Goal: Use online tool/utility

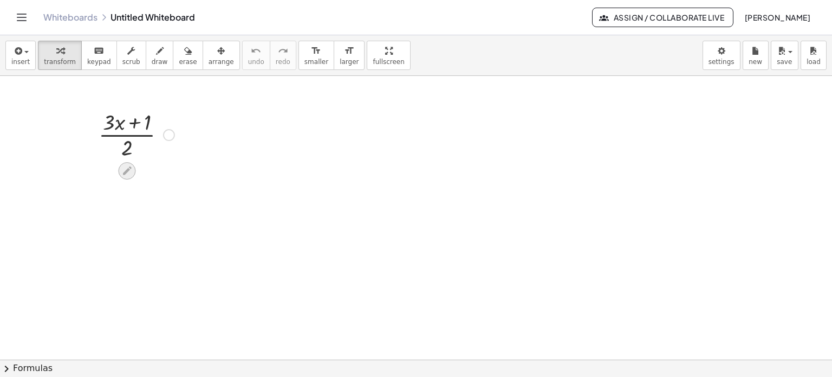
click at [124, 173] on icon at bounding box center [127, 170] width 9 height 9
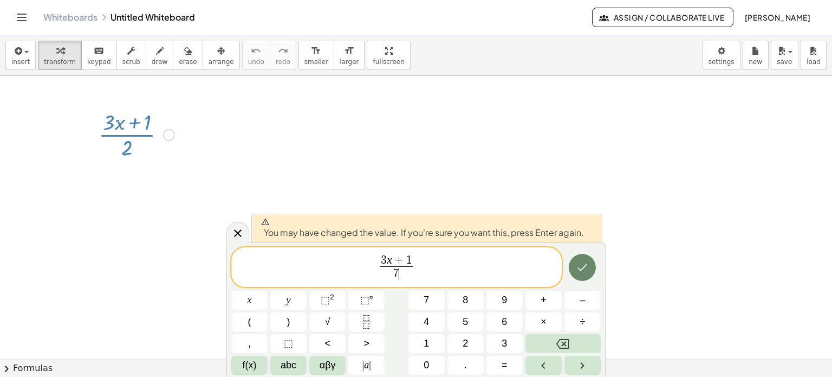
click at [584, 273] on icon "Done" at bounding box center [582, 267] width 13 height 13
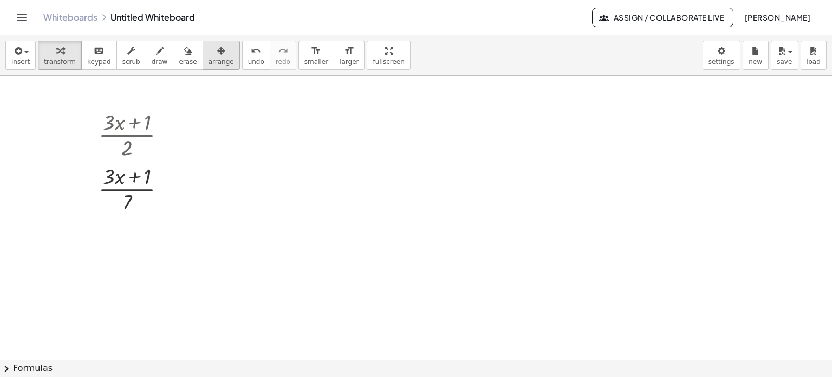
click at [217, 55] on icon "button" at bounding box center [221, 50] width 8 height 13
click at [56, 55] on icon "button" at bounding box center [60, 50] width 8 height 13
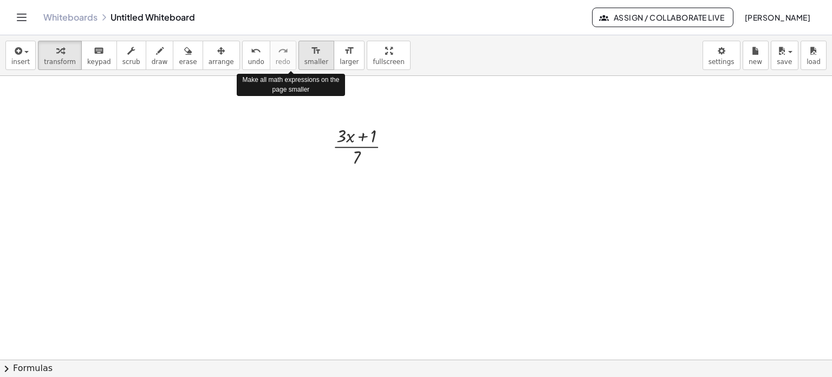
click at [311, 53] on icon "format_size" at bounding box center [316, 50] width 10 height 13
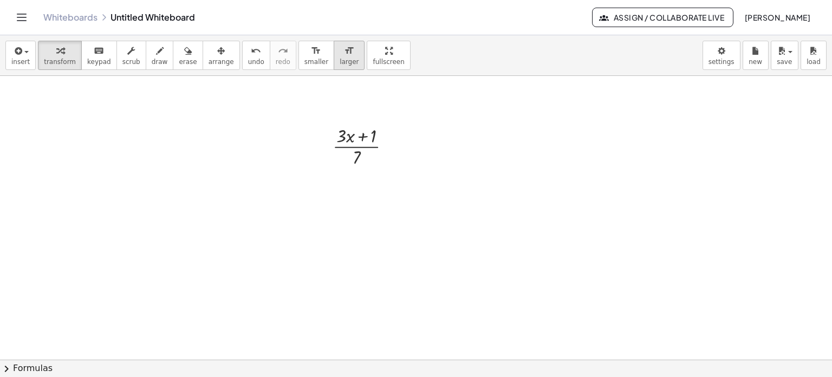
click at [344, 51] on icon "format_size" at bounding box center [349, 50] width 10 height 13
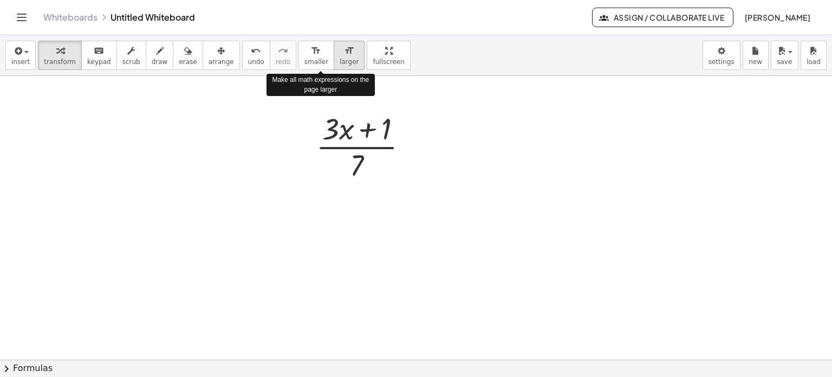
click at [344, 51] on icon "format_size" at bounding box center [349, 50] width 10 height 13
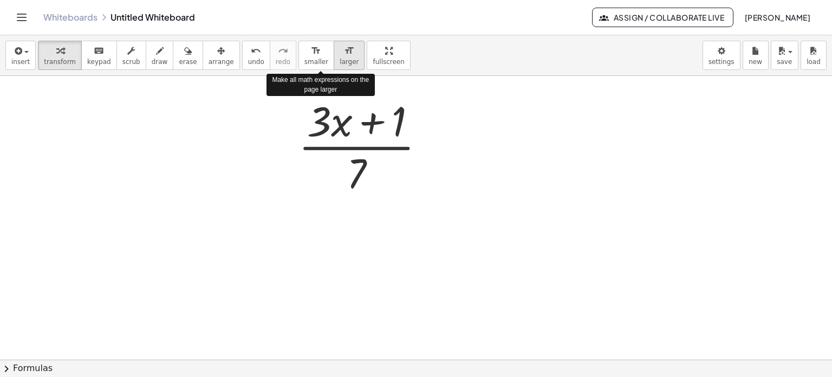
click at [344, 51] on icon "format_size" at bounding box center [349, 50] width 10 height 13
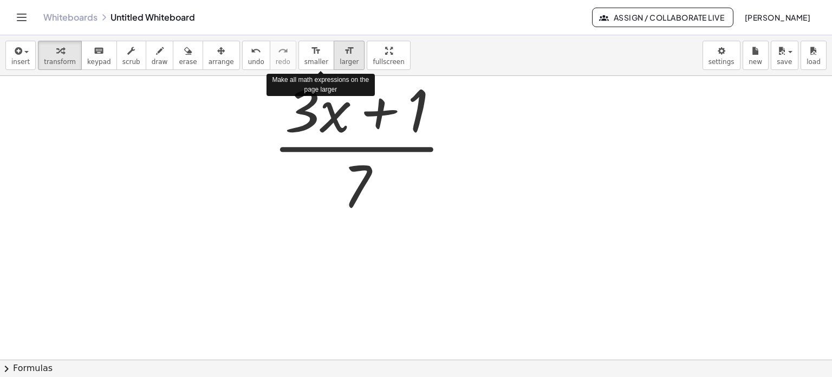
click at [344, 51] on icon "format_size" at bounding box center [349, 50] width 10 height 13
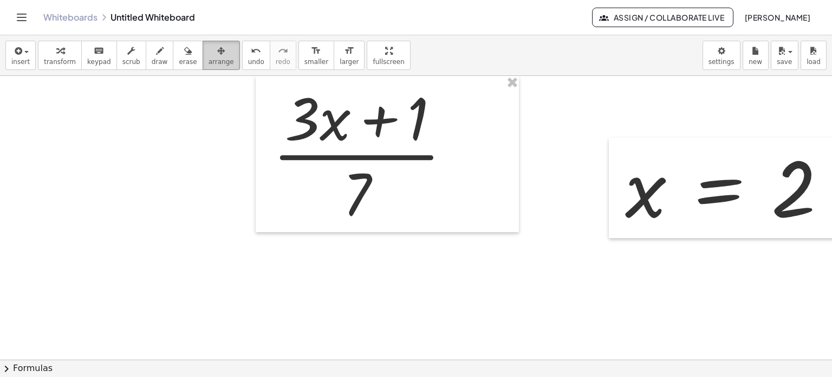
click at [209, 51] on div "button" at bounding box center [221, 50] width 25 height 13
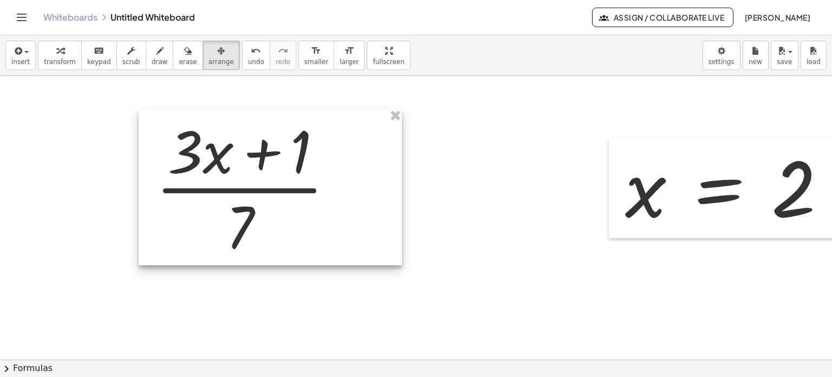
drag, startPoint x: 357, startPoint y: 136, endPoint x: 494, endPoint y: 145, distance: 137.4
click at [239, 167] on div at bounding box center [270, 187] width 263 height 157
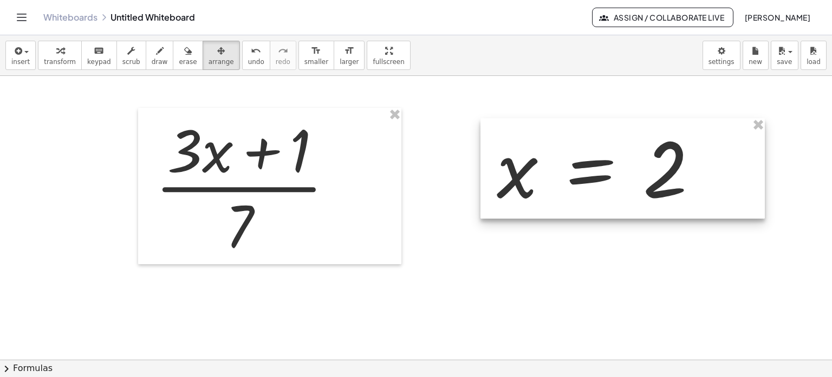
drag, startPoint x: 679, startPoint y: 182, endPoint x: 551, endPoint y: 162, distance: 129.9
click at [551, 162] on div at bounding box center [623, 168] width 284 height 100
click at [48, 51] on div "button" at bounding box center [60, 50] width 32 height 13
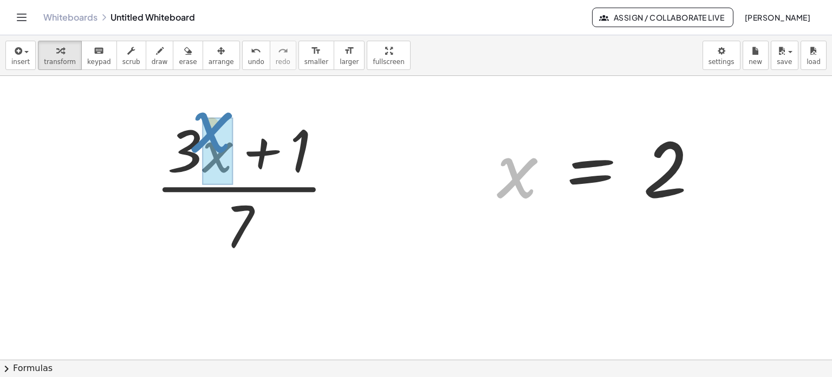
drag, startPoint x: 517, startPoint y: 193, endPoint x: 211, endPoint y: 151, distance: 309.1
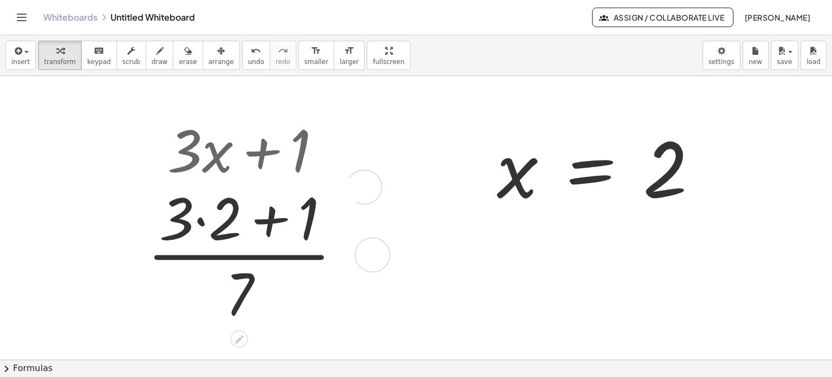
drag, startPoint x: 376, startPoint y: 194, endPoint x: 373, endPoint y: 275, distance: 80.8
click at [239, 255] on div "· ( + · 3 · + 1 ) · 7 2" at bounding box center [239, 255] width 0 height 0
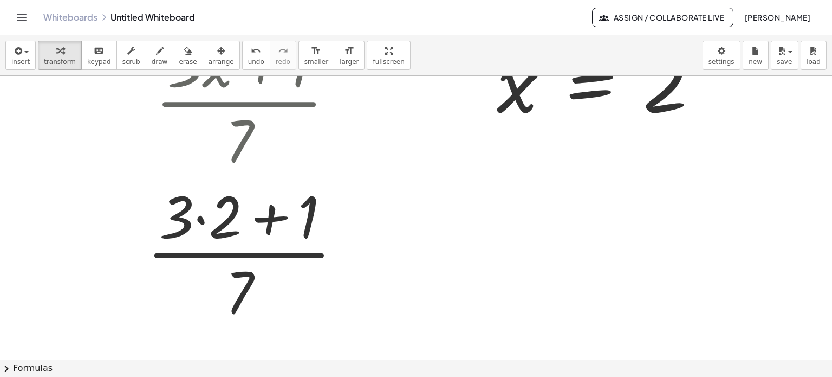
scroll to position [108, 0]
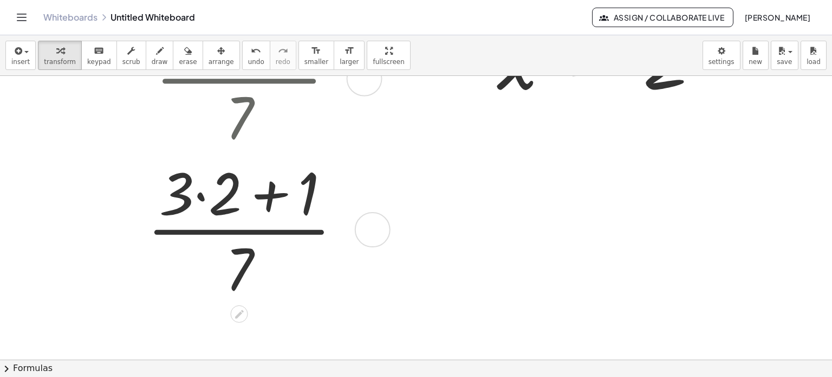
click at [206, 199] on div at bounding box center [249, 228] width 216 height 151
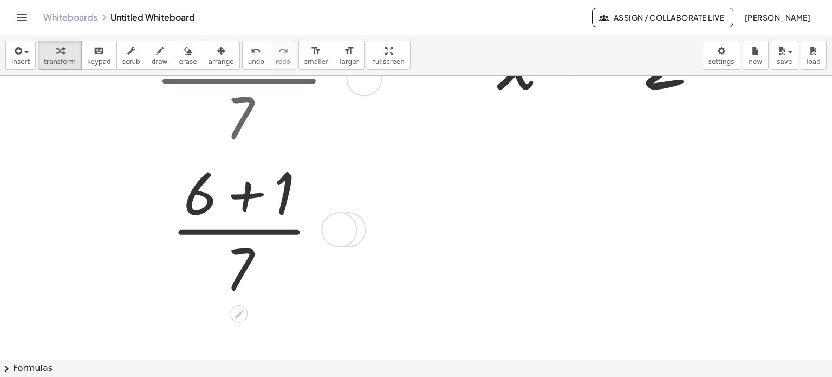
click at [249, 200] on div at bounding box center [248, 228] width 199 height 151
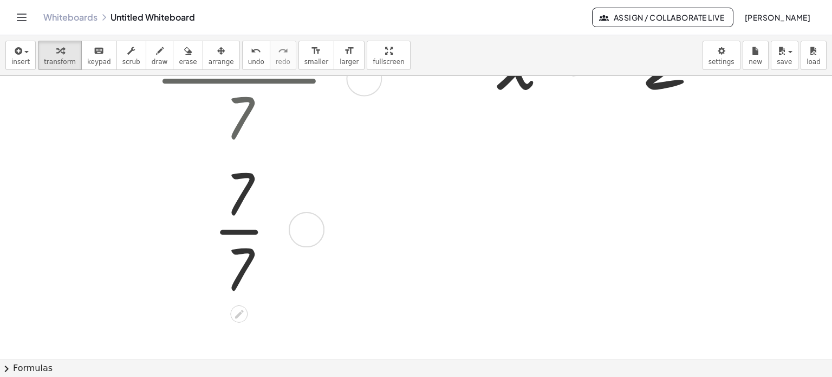
click at [242, 203] on div at bounding box center [248, 228] width 199 height 151
click at [247, 225] on div at bounding box center [248, 228] width 199 height 151
